Goal: Task Accomplishment & Management: Complete application form

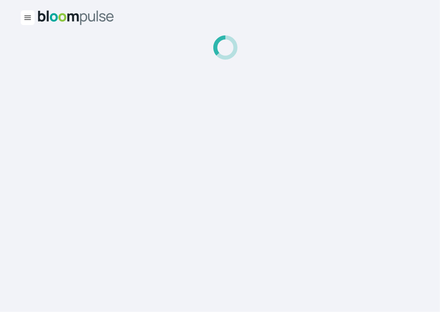
select select "2025"
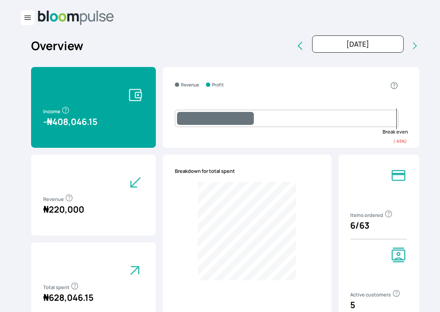
click at [0, 0] on span "Sales" at bounding box center [0, 0] width 0 height 0
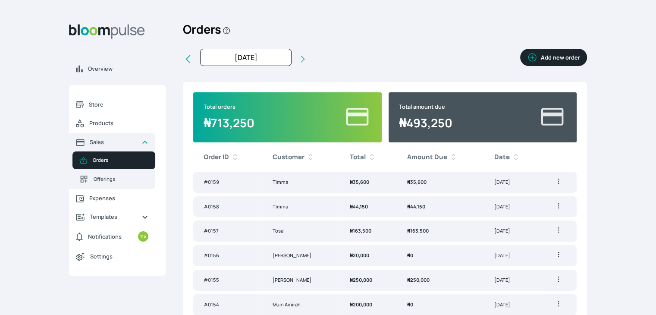
click at [446, 205] on icon "button" at bounding box center [558, 206] width 9 height 9
click at [446, 238] on span "Delete" at bounding box center [529, 238] width 62 height 9
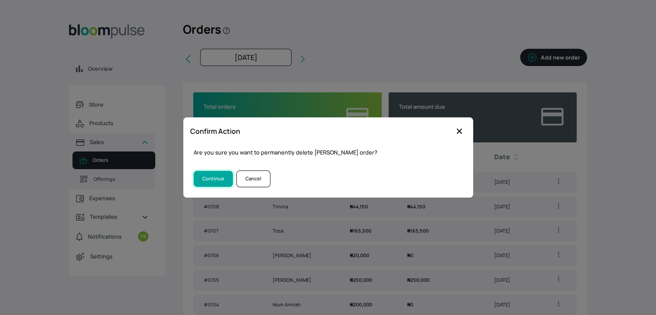
click at [199, 180] on button "Continue" at bounding box center [213, 179] width 39 height 16
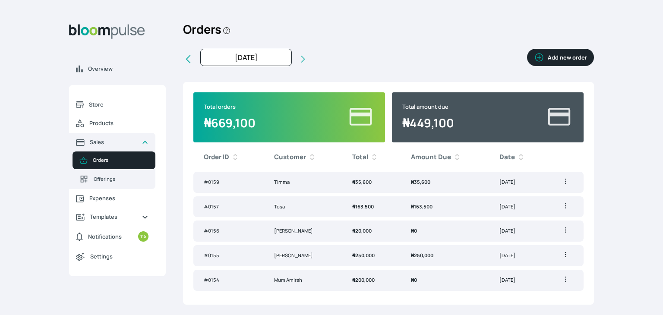
click at [446, 57] on button "Add new order" at bounding box center [560, 57] width 67 height 17
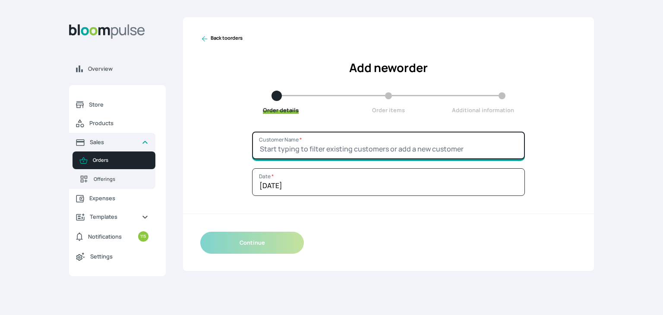
click at [315, 154] on input "Customer Name *" at bounding box center [388, 146] width 273 height 28
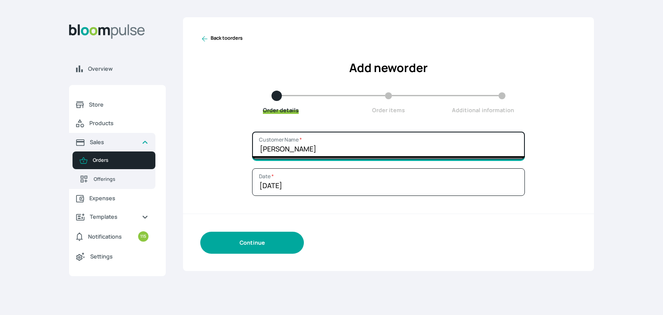
type input "[PERSON_NAME]"
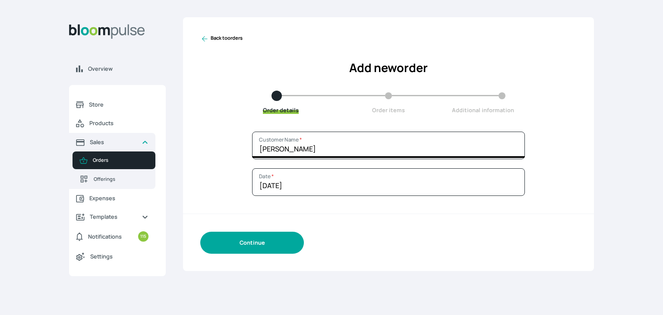
click at [260, 236] on button "Continue" at bounding box center [252, 243] width 104 height 22
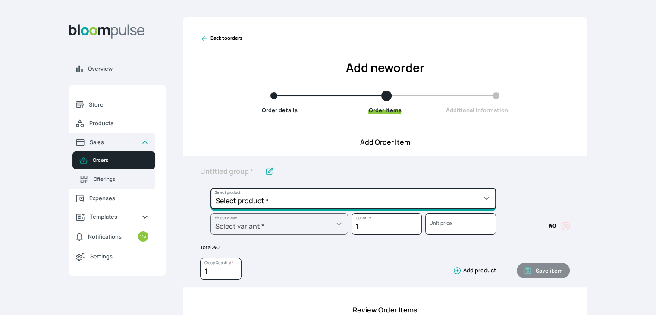
click at [293, 197] on select "Select product * Cake Decoration for 8inches High Chocolate oil based Round Cak…" at bounding box center [354, 199] width 286 height 22
select select "308ec9aa-9c9b-4c8b-9137-5de2303ab237"
click at [211, 188] on select "Select product * Cake Decoration for 8inches High Chocolate oil based Round Cak…" at bounding box center [354, 199] width 286 height 22
type input "Redvelvet oil based Round Cake"
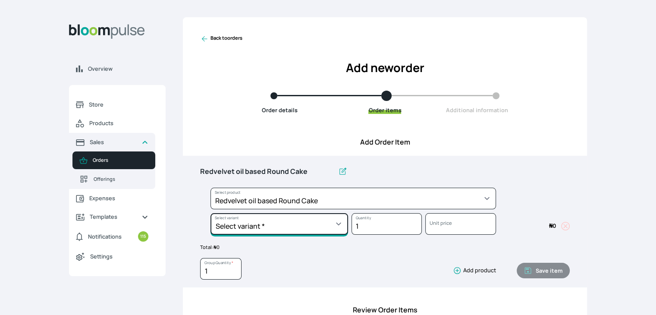
click at [263, 230] on select "Select variant * 10inches 11inches 12inches 6inches 7inches 8inches 9inches" at bounding box center [280, 224] width 138 height 22
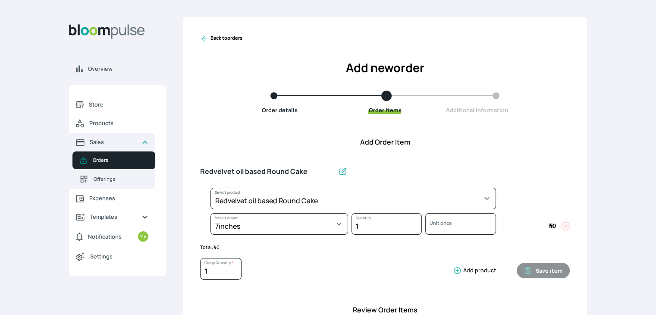
select select "308ec9aa-9c9b-4c8b-9137-5de2303ab237"
select select "7aabac0b-c908-4e61-9123-7c13917029bb"
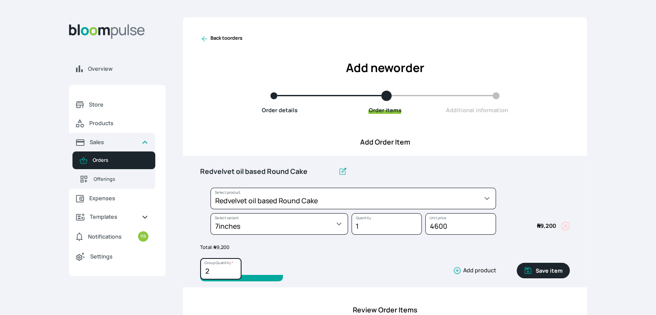
click at [233, 268] on input "2" at bounding box center [220, 269] width 41 height 22
click at [233, 268] on input "3" at bounding box center [220, 269] width 41 height 22
click at [233, 268] on input "4" at bounding box center [220, 269] width 41 height 22
type input "5"
click at [233, 268] on input "5" at bounding box center [220, 269] width 41 height 22
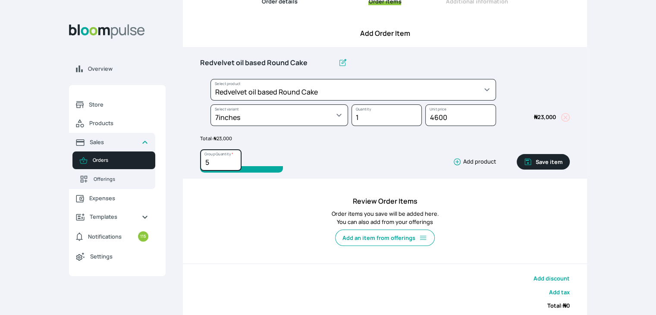
scroll to position [111, 0]
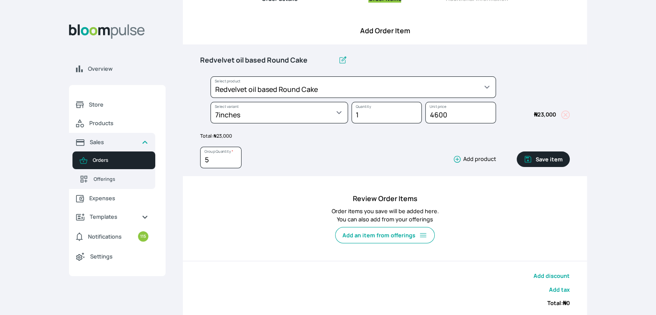
click at [446, 158] on button "Save item" at bounding box center [543, 159] width 53 height 16
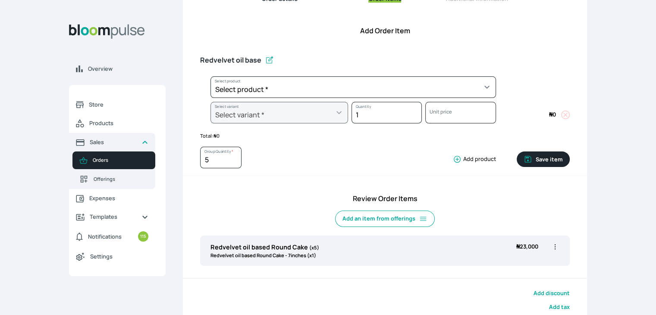
type input "1"
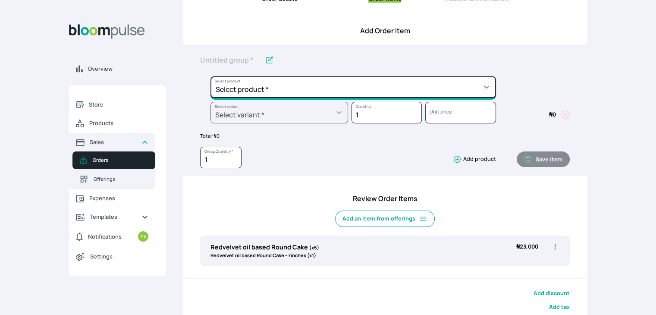
click at [329, 88] on select "Select product * Cake Decoration for 8inches High Chocolate oil based Round Cak…" at bounding box center [354, 87] width 286 height 22
select select "83f82b0c-44eb-4ac8-bd97-27faddcd7e30"
click at [211, 76] on select "Select product * Cake Decoration for 8inches High Chocolate oil based Round Cak…" at bounding box center [354, 87] width 286 height 22
type input "Whipped Cream Frosting"
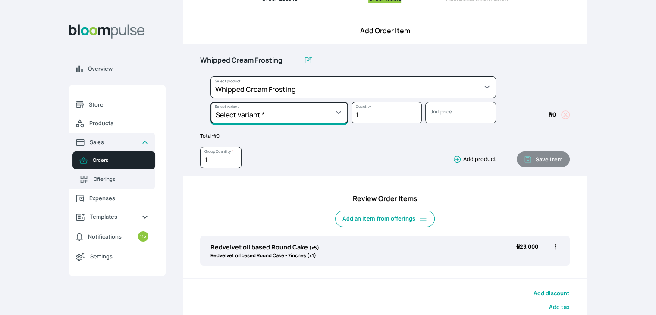
click at [331, 120] on select "Select variant * 1 cup 2 cups 3 cups 4 cups" at bounding box center [280, 113] width 138 height 22
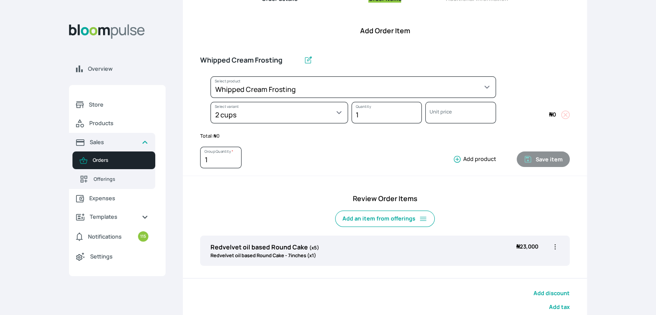
select select "83f82b0c-44eb-4ac8-bd97-27faddcd7e30"
select select "c32598fd-da48-43a0-ba15-76ca132400df"
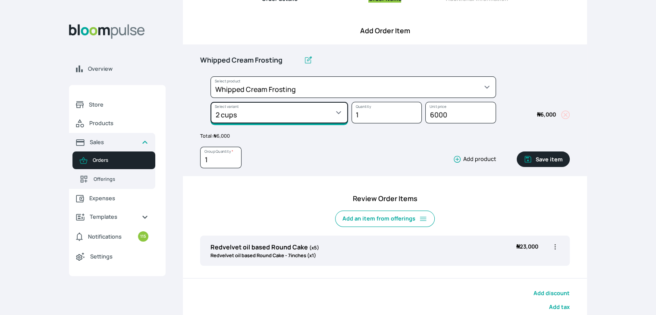
click at [278, 105] on select "Select variant * 1 cup 2 cups 3 cups 4 cups" at bounding box center [280, 113] width 138 height 22
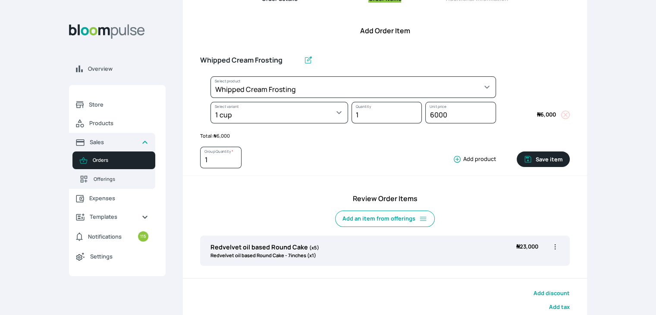
select select "83f82b0c-44eb-4ac8-bd97-27faddcd7e30"
select select "274bdbb1-b40b-44f1-8806-7773b9740937"
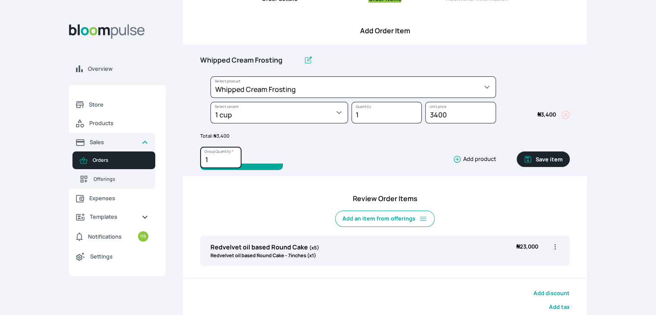
click at [226, 161] on input "1" at bounding box center [220, 158] width 41 height 22
type input "2.5"
click at [446, 156] on icon "button" at bounding box center [528, 159] width 9 height 9
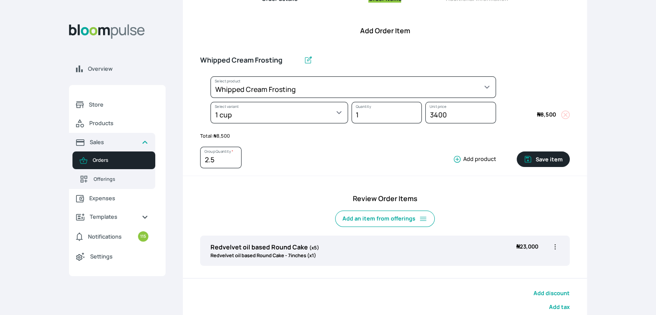
type input "1"
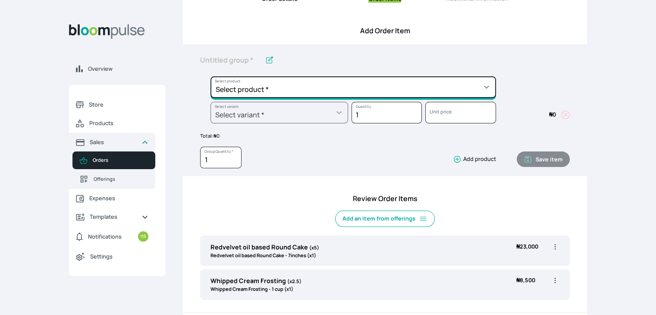
click at [359, 93] on select "Select product * Cake Decoration for 8inches High Chocolate oil based Round Cak…" at bounding box center [354, 87] width 286 height 22
select select "023b730d-bc46-477e-b7f7-d3522e7f455b"
click at [211, 76] on select "Select product * Cake Decoration for 8inches High Chocolate oil based Round Cak…" at bounding box center [354, 87] width 286 height 22
type input "Cake Decoration for 8inches High"
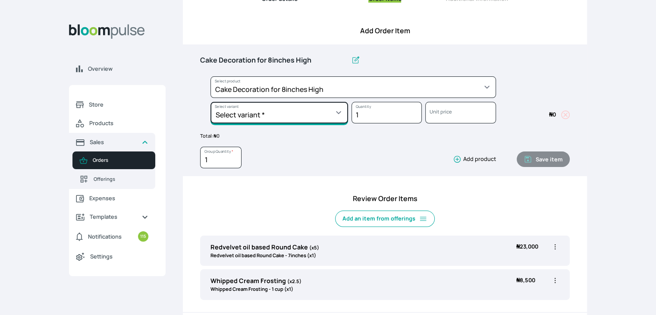
click at [309, 110] on select "Select variant * Basic Complex Regular" at bounding box center [280, 113] width 138 height 22
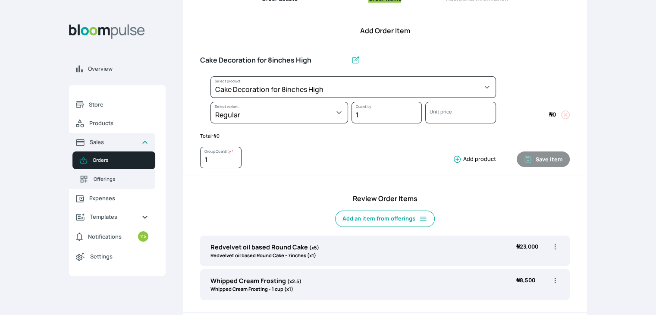
select select "023b730d-bc46-477e-b7f7-d3522e7f455b"
select select "13dbb06e-f851-45db-a0d6-3609ea7c0f11"
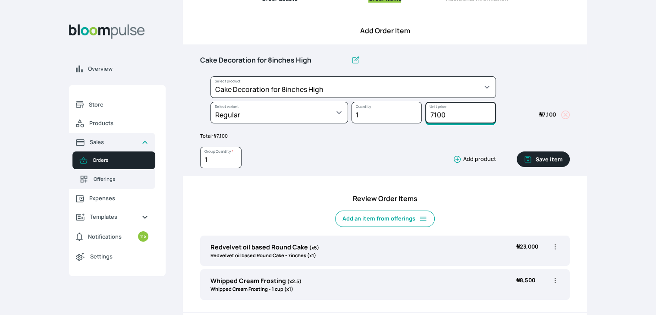
drag, startPoint x: 449, startPoint y: 116, endPoint x: 394, endPoint y: 110, distance: 55.5
click at [394, 110] on div "Select product * Cake Decoration for 8inches High Chocolate oil based Round Cak…" at bounding box center [385, 101] width 370 height 51
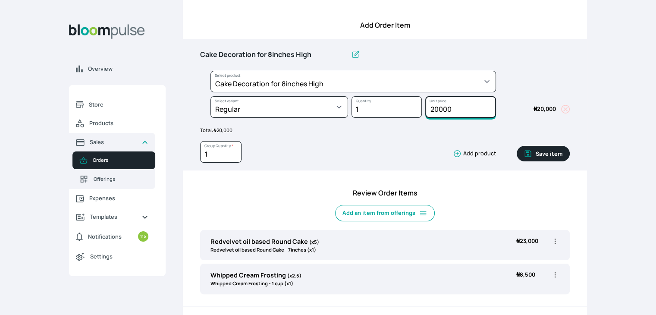
scroll to position [112, 0]
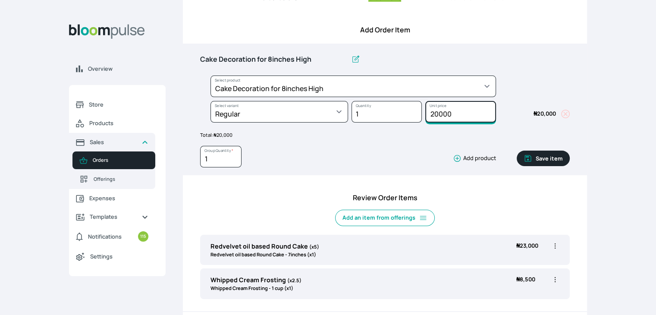
type input "20000"
click at [446, 154] on button "Save item" at bounding box center [543, 159] width 53 height 16
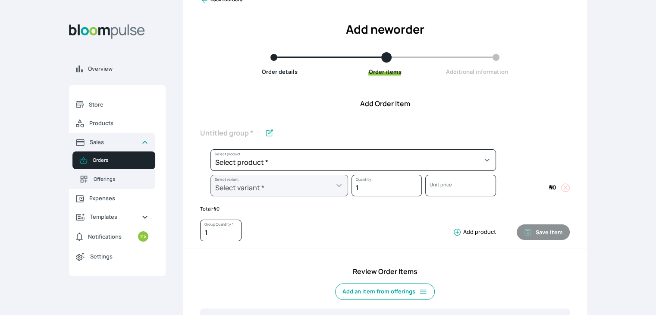
scroll to position [44, 0]
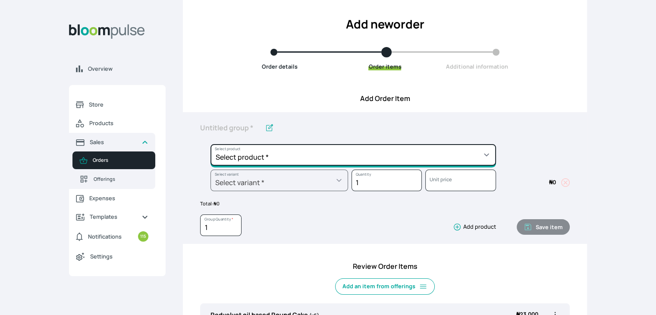
click at [440, 154] on select "Select product * Cake Decoration for 8inches High Chocolate oil based Round Cak…" at bounding box center [354, 155] width 286 height 22
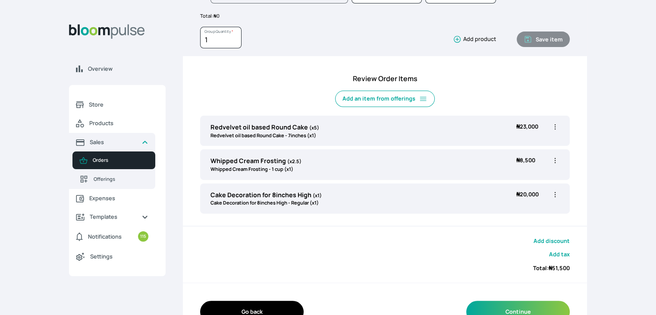
scroll to position [236, 0]
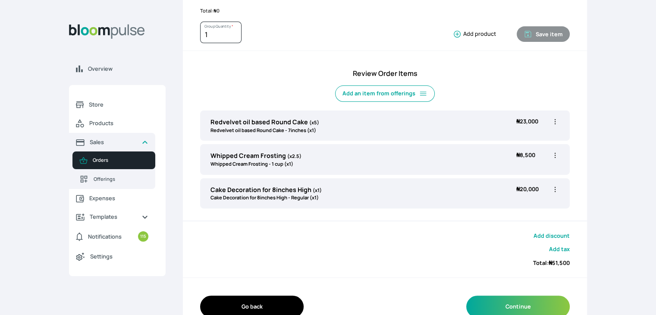
click at [446, 123] on icon "button" at bounding box center [555, 121] width 9 height 9
click at [446, 138] on span "Edit" at bounding box center [522, 139] width 62 height 9
type input "Redvelvet oil based Round Cake"
type input "5"
select select "308ec9aa-9c9b-4c8b-9137-5de2303ab237"
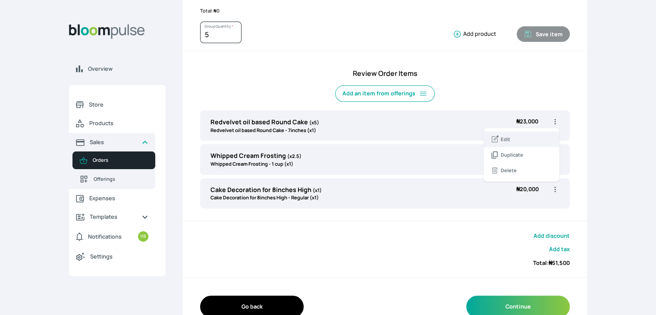
select select "7aabac0b-c908-4e61-9123-7c13917029bb"
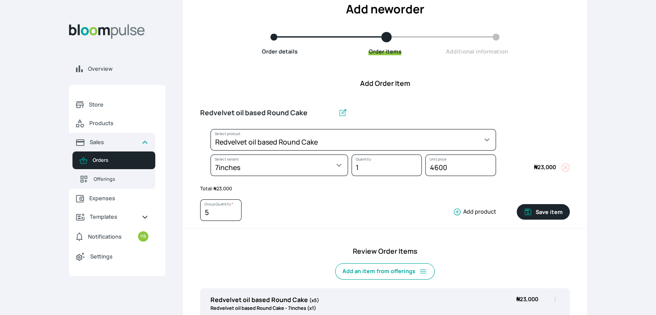
scroll to position [57, 0]
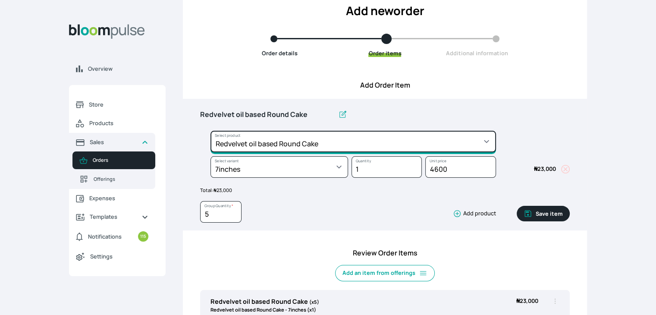
click at [436, 148] on select "Select product * Cake Decoration for 8inches High Chocolate oil based Round Cak…" at bounding box center [354, 142] width 286 height 22
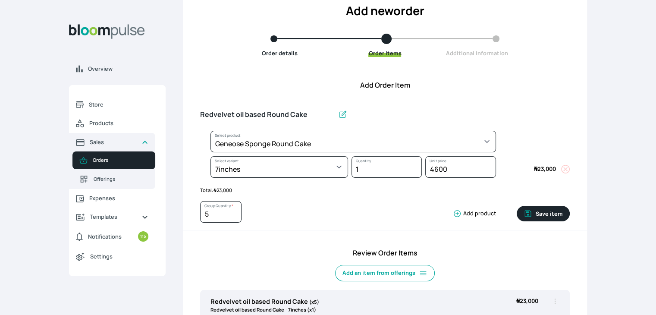
select select "b24192d5-2956-4cb8-b200-2f46c78a7fcf"
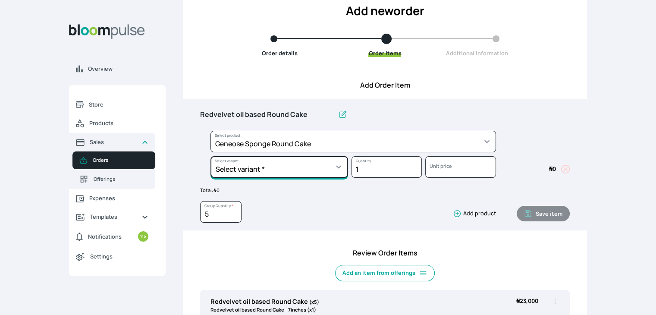
click at [329, 164] on select "Select variant * 10inches 11inches 12inches 6inches 7inches 8inches 9inches" at bounding box center [280, 167] width 138 height 22
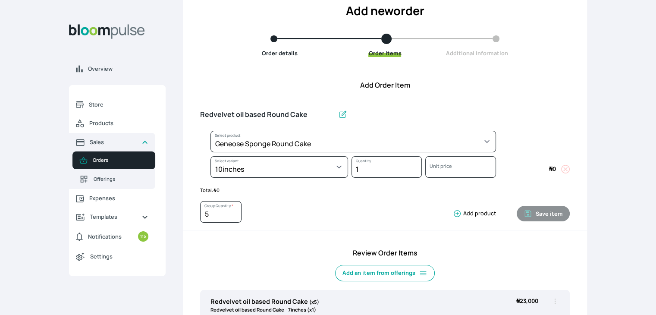
select select "b24192d5-2956-4cb8-b200-2f46c78a7fcf"
select select "2b79f67d-c68a-46d8-a464-e13fe95aabcc"
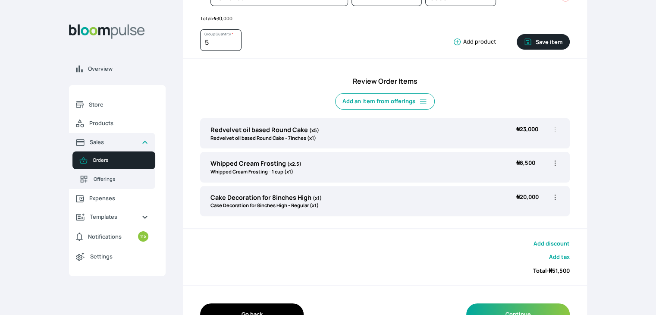
scroll to position [241, 0]
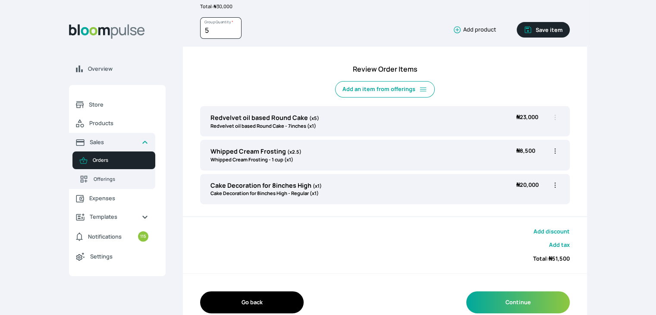
click at [446, 28] on button "Save item" at bounding box center [543, 30] width 53 height 16
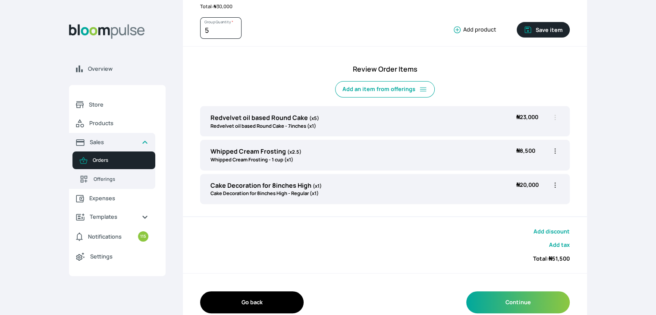
type input "1"
click at [446, 152] on icon "button" at bounding box center [555, 151] width 9 height 9
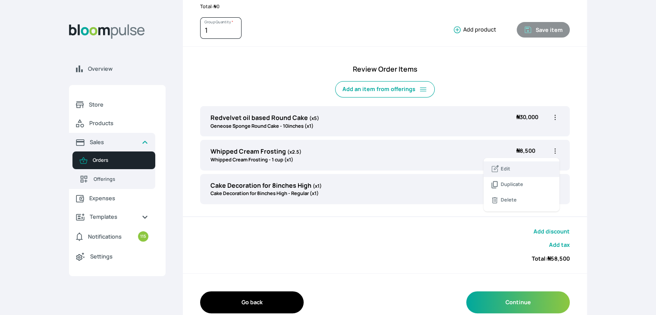
click at [446, 170] on span "Edit" at bounding box center [522, 169] width 62 height 9
type input "Whipped Cream Frosting"
type input "2.5"
select select "83f82b0c-44eb-4ac8-bd97-27faddcd7e30"
select select "274bdbb1-b40b-44f1-8806-7773b9740937"
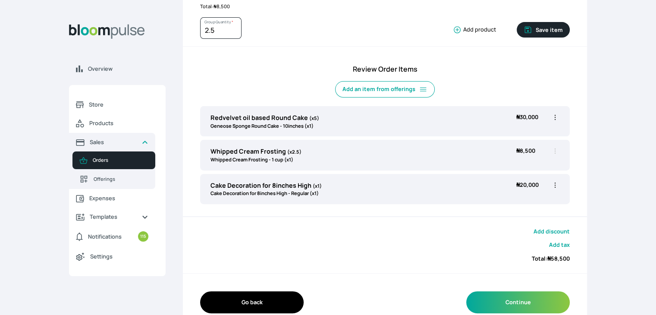
scroll to position [0, 0]
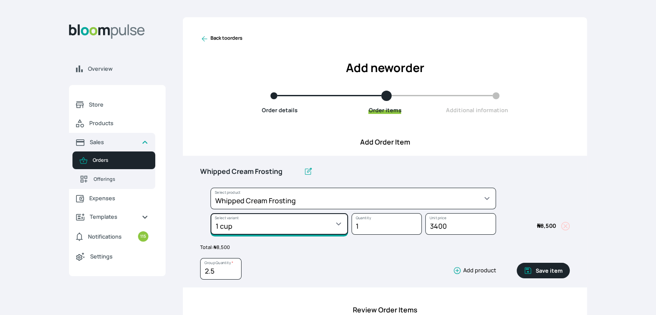
click at [269, 221] on select "Select variant * 1 cup 2 cups 3 cups 4 cups" at bounding box center [280, 224] width 138 height 22
click at [211, 213] on select "Select variant * 1 cup 2 cups 3 cups 4 cups" at bounding box center [280, 224] width 138 height 22
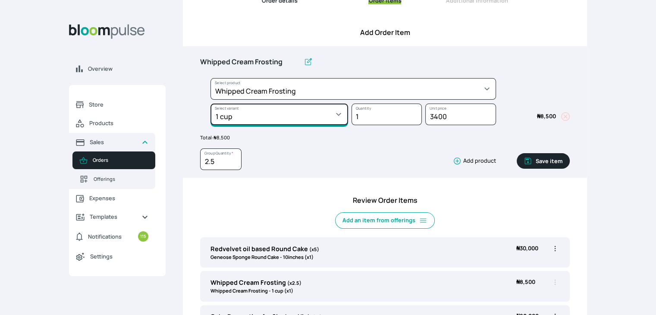
scroll to position [118, 0]
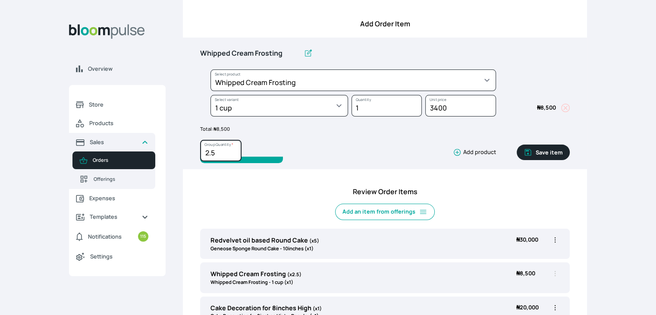
click at [211, 152] on input "2.5" at bounding box center [220, 151] width 41 height 22
click at [231, 149] on input "3" at bounding box center [220, 151] width 41 height 22
click at [234, 148] on input "4" at bounding box center [220, 151] width 41 height 22
click at [234, 148] on input "5" at bounding box center [220, 151] width 41 height 22
type input "6"
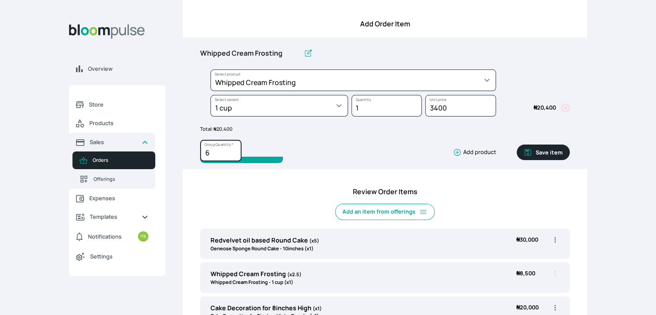
click at [234, 148] on input "6" at bounding box center [220, 151] width 41 height 22
click at [446, 152] on button "Save item" at bounding box center [543, 153] width 53 height 16
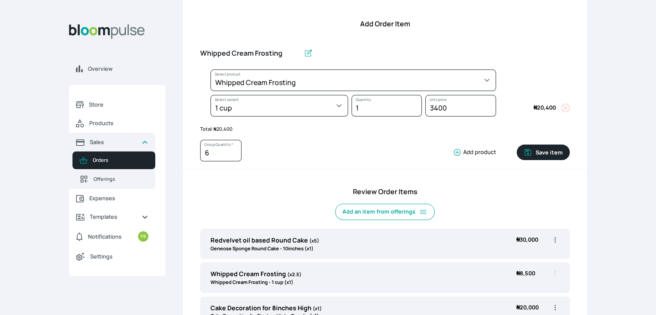
type input "1"
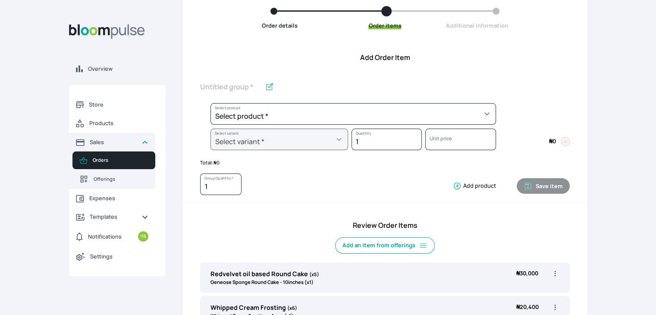
scroll to position [83, 0]
